Goal: Task Accomplishment & Management: Complete application form

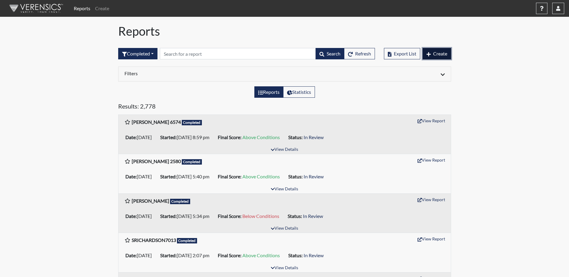
click at [445, 54] on span "Create" at bounding box center [440, 54] width 14 height 6
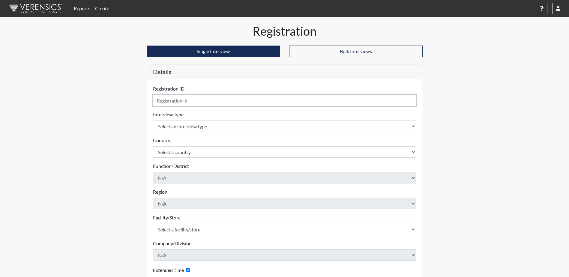
click at [274, 102] on input "text" at bounding box center [284, 100] width 263 height 11
type input "[PERSON_NAME] 4028"
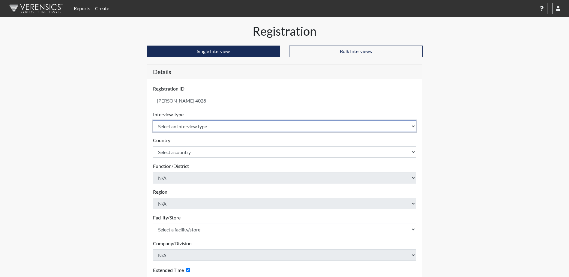
click at [270, 128] on select "Select an interview type Corrections Pre-Employment" at bounding box center [284, 126] width 263 height 11
select select "ff733e93-e1bf-11ea-9c9f-0eff0cf7eb8f"
click at [153, 121] on select "Select an interview type Corrections Pre-Employment" at bounding box center [284, 126] width 263 height 11
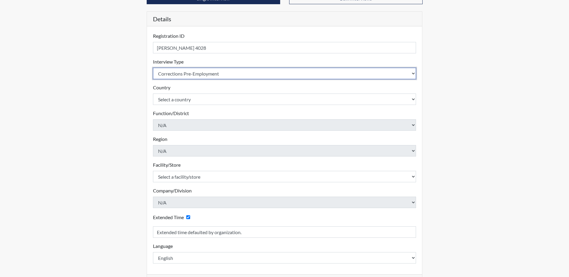
scroll to position [60, 0]
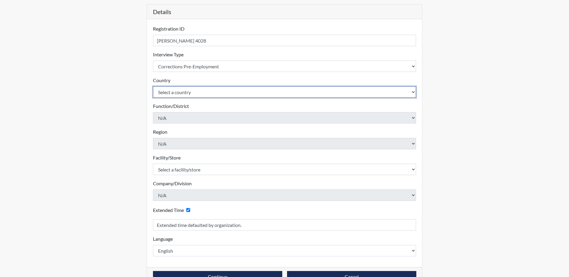
click at [187, 91] on select "Select a country [GEOGRAPHIC_DATA] [GEOGRAPHIC_DATA]" at bounding box center [284, 91] width 263 height 11
select select "united-states-of-[GEOGRAPHIC_DATA]"
click at [153, 86] on select "Select a country [GEOGRAPHIC_DATA] [GEOGRAPHIC_DATA]" at bounding box center [284, 91] width 263 height 11
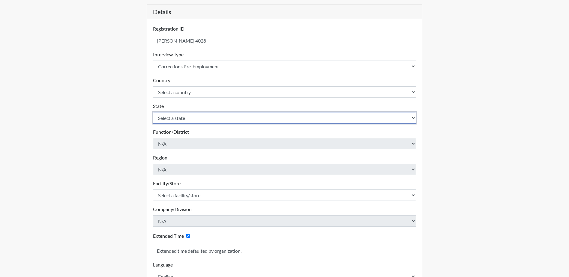
drag, startPoint x: 194, startPoint y: 121, endPoint x: 195, endPoint y: 124, distance: 3.1
click at [194, 121] on select "Select a state [US_STATE] [US_STATE] [US_STATE] [US_STATE] [US_STATE] [US_STATE…" at bounding box center [284, 117] width 263 height 11
select select "SC"
click at [153, 112] on select "Select a state [US_STATE] [US_STATE] [US_STATE] [US_STATE] [US_STATE] [US_STATE…" at bounding box center [284, 117] width 263 height 11
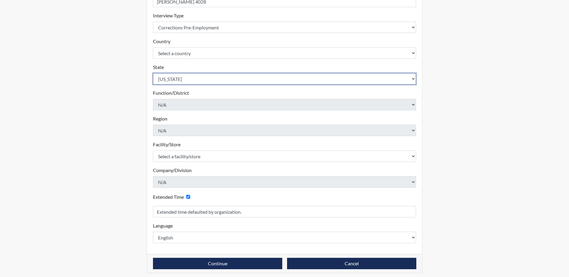
scroll to position [102, 0]
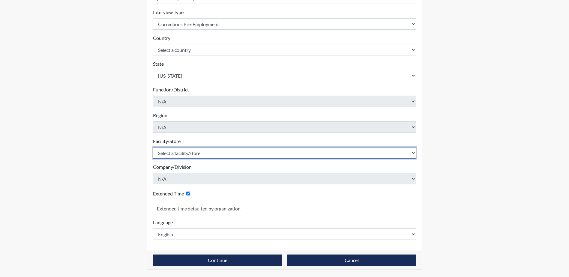
click at [227, 154] on select "Select a facility/store [GEOGRAPHIC_DATA] CI Broad River CI [PERSON_NAME] CI Di…" at bounding box center [284, 152] width 263 height 11
select select "e65c35f8-7a86-4895-8b3d-ac57a8e9252b"
click at [153, 147] on select "Select a facility/store [GEOGRAPHIC_DATA] CI Broad River CI [PERSON_NAME] CI Di…" at bounding box center [284, 152] width 263 height 11
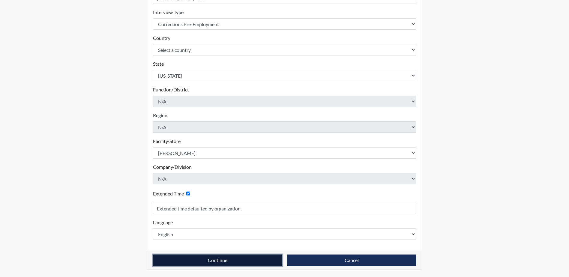
click at [211, 262] on button "Continue" at bounding box center [217, 260] width 129 height 11
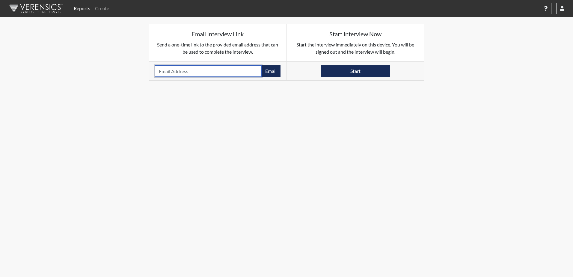
click at [232, 71] on input "email" at bounding box center [208, 70] width 107 height 11
click at [223, 70] on input "email" at bounding box center [208, 70] width 107 height 11
paste input "[EMAIL_ADDRESS][DOMAIN_NAME]"
type input "[EMAIL_ADDRESS][DOMAIN_NAME]"
click at [271, 71] on button "Email" at bounding box center [271, 70] width 19 height 11
